Goal: Task Accomplishment & Management: Use online tool/utility

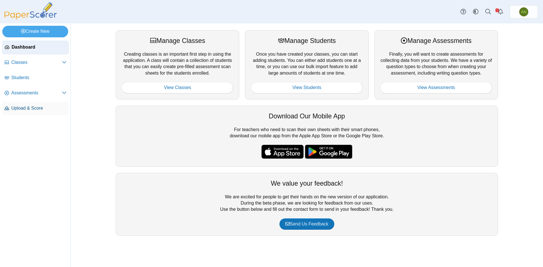
click at [32, 109] on span "Upload & Score" at bounding box center [38, 108] width 55 height 6
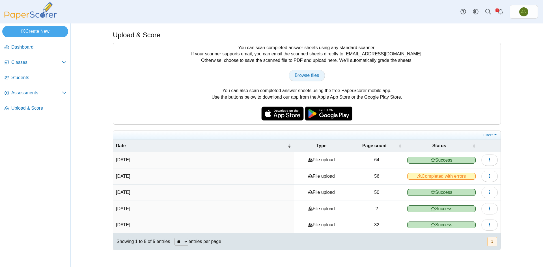
click at [299, 75] on span "Browse files" at bounding box center [307, 75] width 24 height 5
click at [304, 74] on span "Browse files" at bounding box center [307, 75] width 24 height 5
type input "**********"
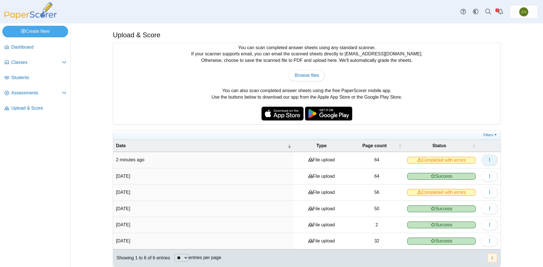
click at [485, 159] on button "button" at bounding box center [489, 159] width 16 height 11
click at [462, 170] on link "View scanned pages" at bounding box center [461, 172] width 68 height 8
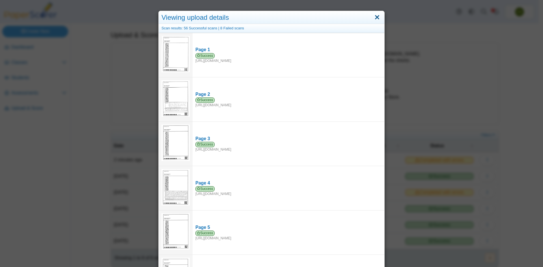
click at [375, 17] on link "Close" at bounding box center [377, 18] width 9 height 10
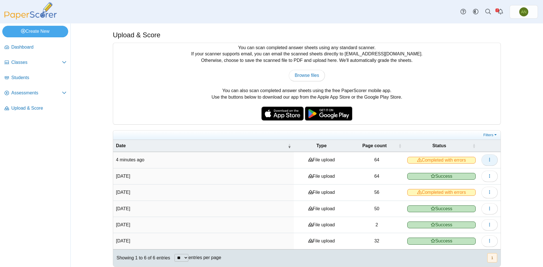
click at [484, 159] on button "button" at bounding box center [489, 159] width 16 height 11
click at [488, 159] on icon "button" at bounding box center [489, 159] width 5 height 5
click at [34, 93] on span "Assessments" at bounding box center [36, 93] width 51 height 6
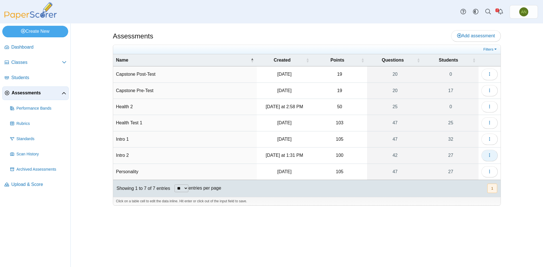
click at [490, 157] on icon "button" at bounding box center [489, 155] width 5 height 5
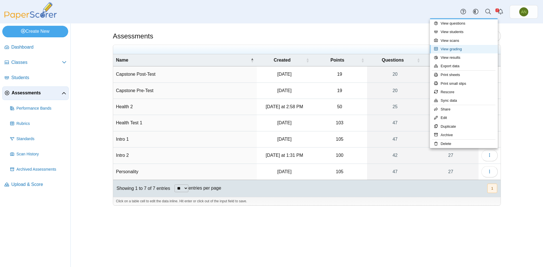
click at [463, 49] on link "View grading" at bounding box center [464, 49] width 68 height 8
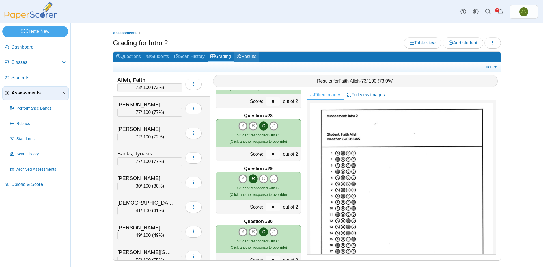
click at [250, 58] on link "Results" at bounding box center [246, 57] width 25 height 10
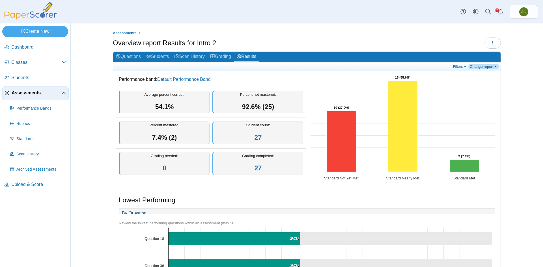
click at [480, 68] on link "Change report" at bounding box center [483, 66] width 31 height 5
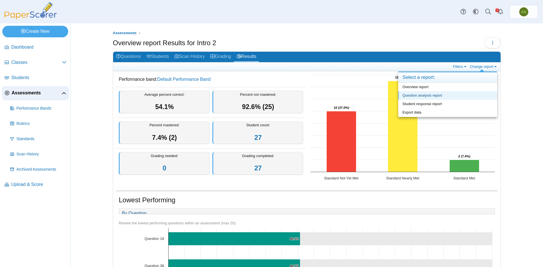
click at [437, 98] on link "Question analysis report" at bounding box center [447, 95] width 99 height 8
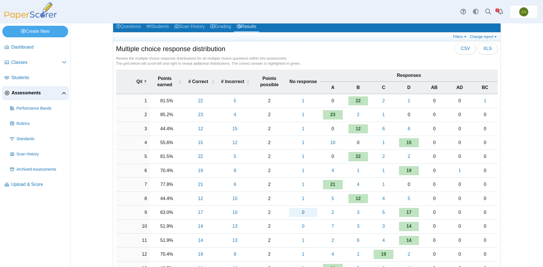
scroll to position [28, 0]
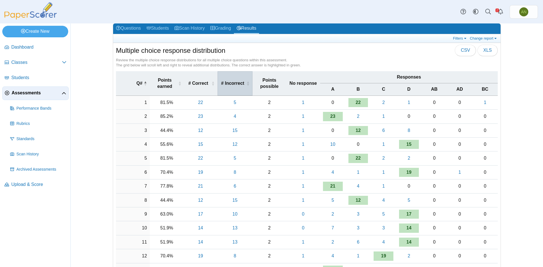
click at [232, 86] on span "# Incorrect" at bounding box center [232, 83] width 25 height 6
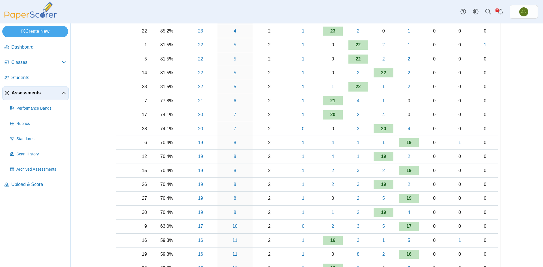
scroll to position [0, 0]
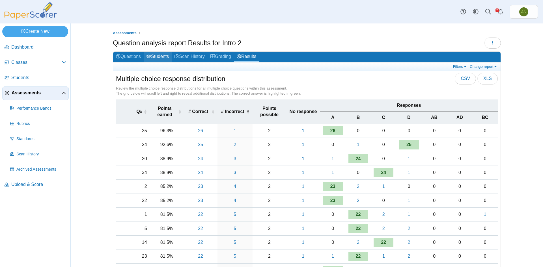
click at [160, 59] on link "Students" at bounding box center [158, 57] width 28 height 10
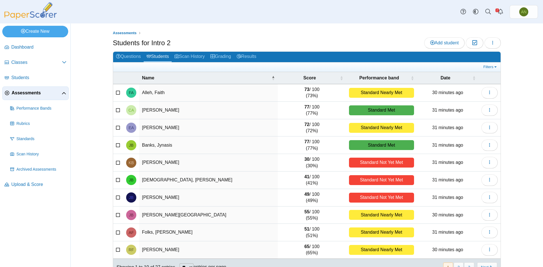
scroll to position [14, 0]
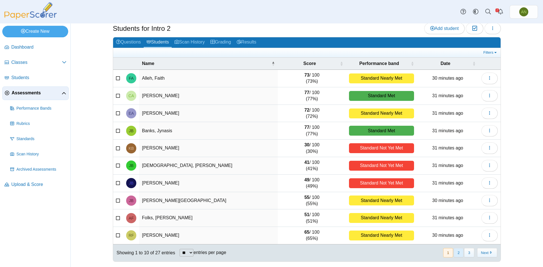
click at [456, 254] on button "2" at bounding box center [458, 252] width 10 height 9
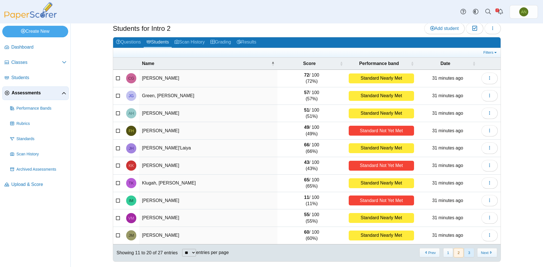
click at [468, 254] on button "3" at bounding box center [469, 252] width 10 height 9
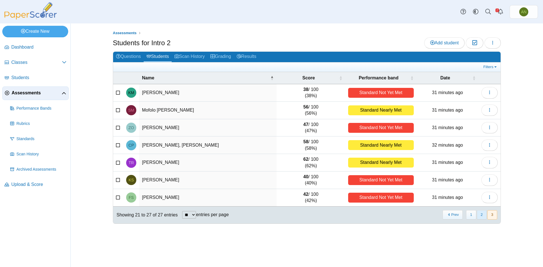
click at [479, 216] on button "2" at bounding box center [482, 214] width 10 height 9
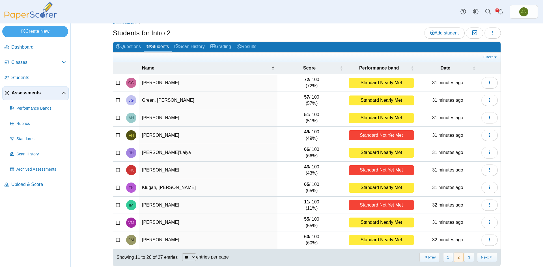
scroll to position [14, 0]
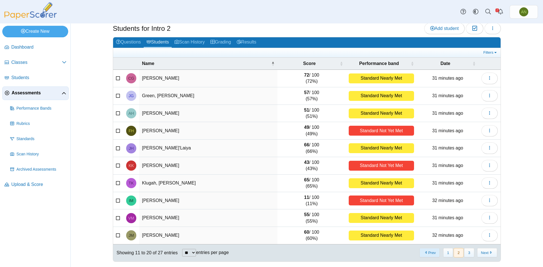
click at [424, 254] on button "Prev" at bounding box center [429, 252] width 20 height 9
